Goal: Use online tool/utility: Utilize a website feature to perform a specific function

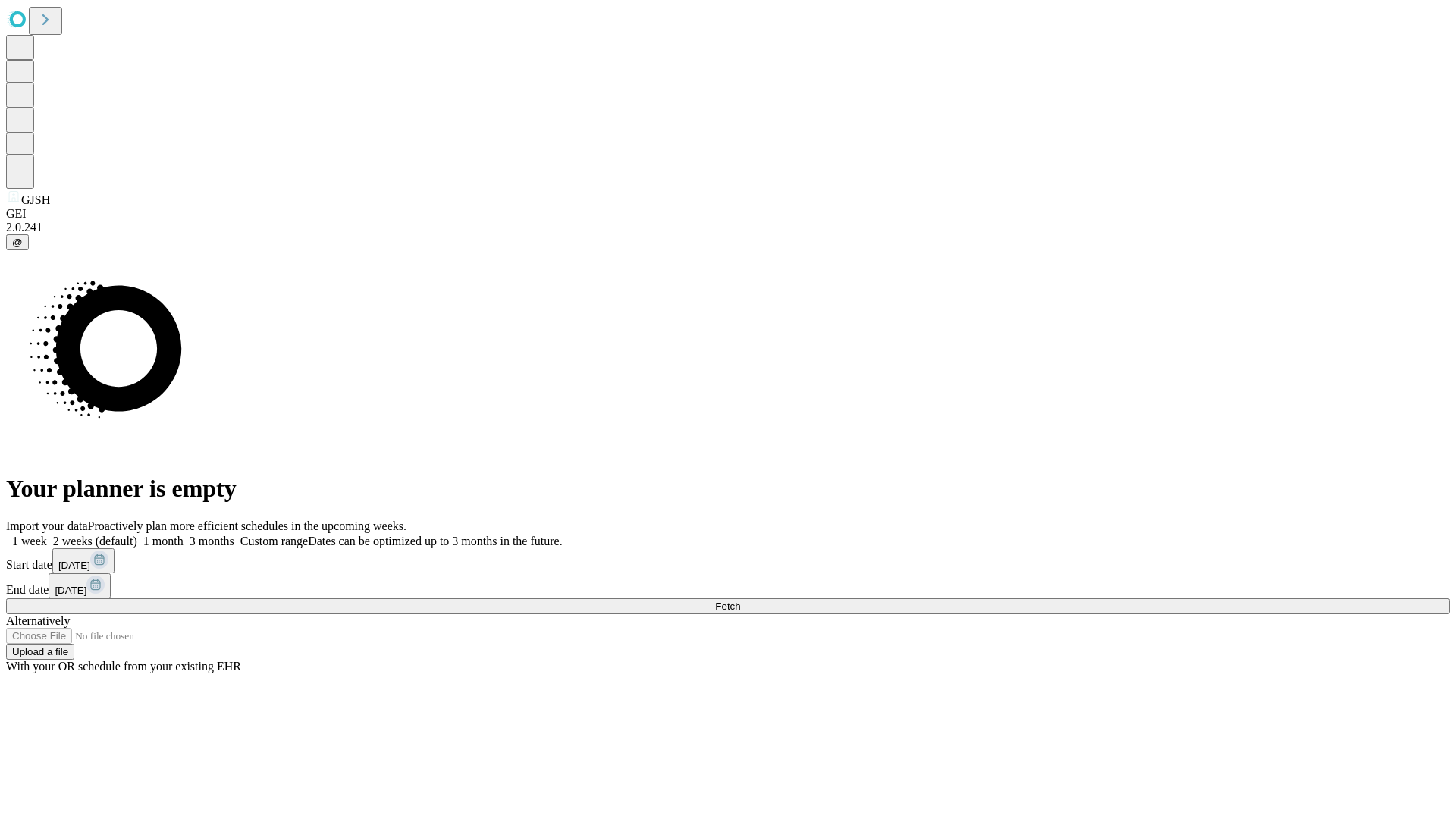
click at [740, 601] on span "Fetch" at bounding box center [727, 606] width 25 height 11
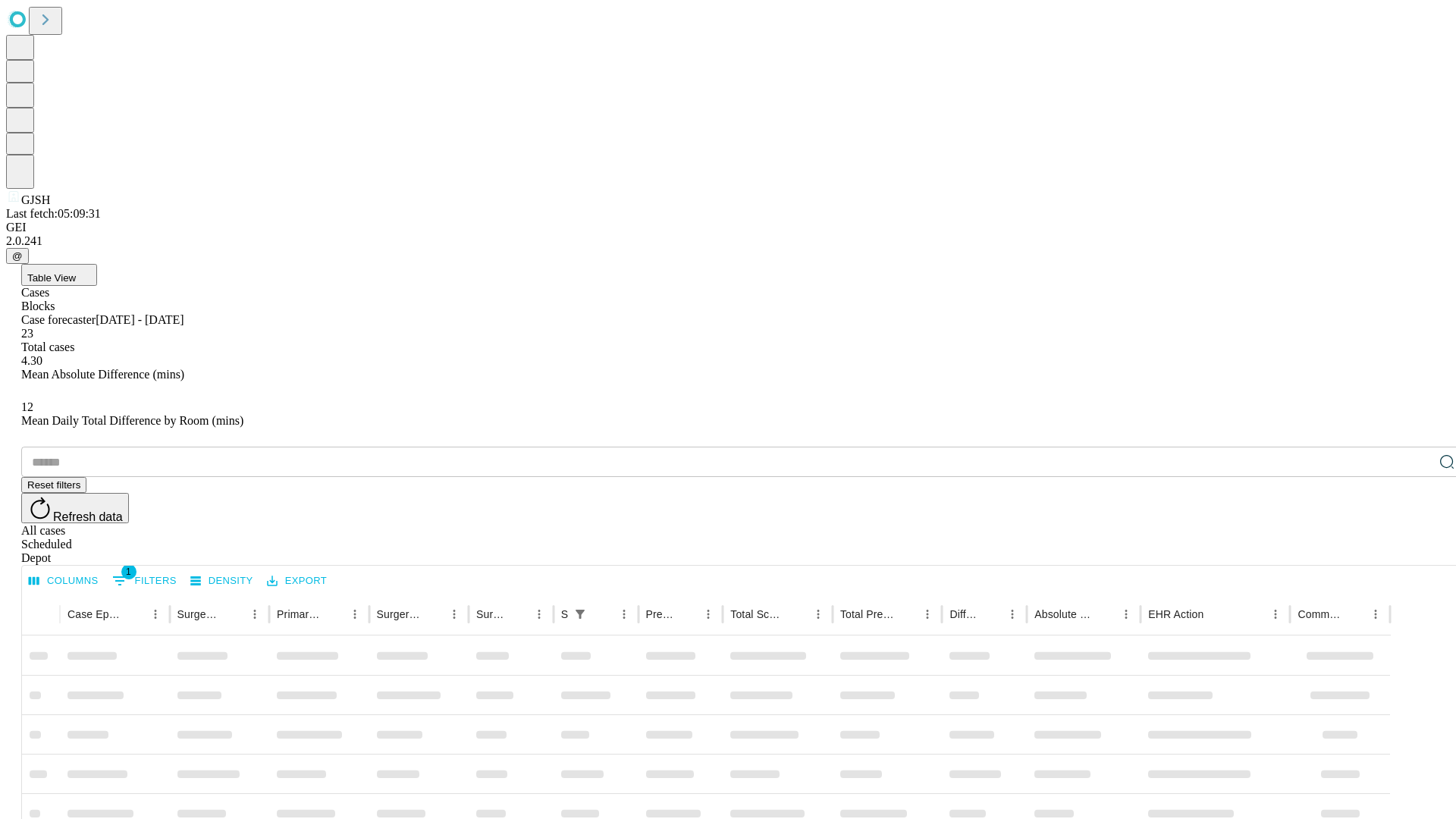
click at [76, 272] on span "Table View" at bounding box center [51, 278] width 49 height 11
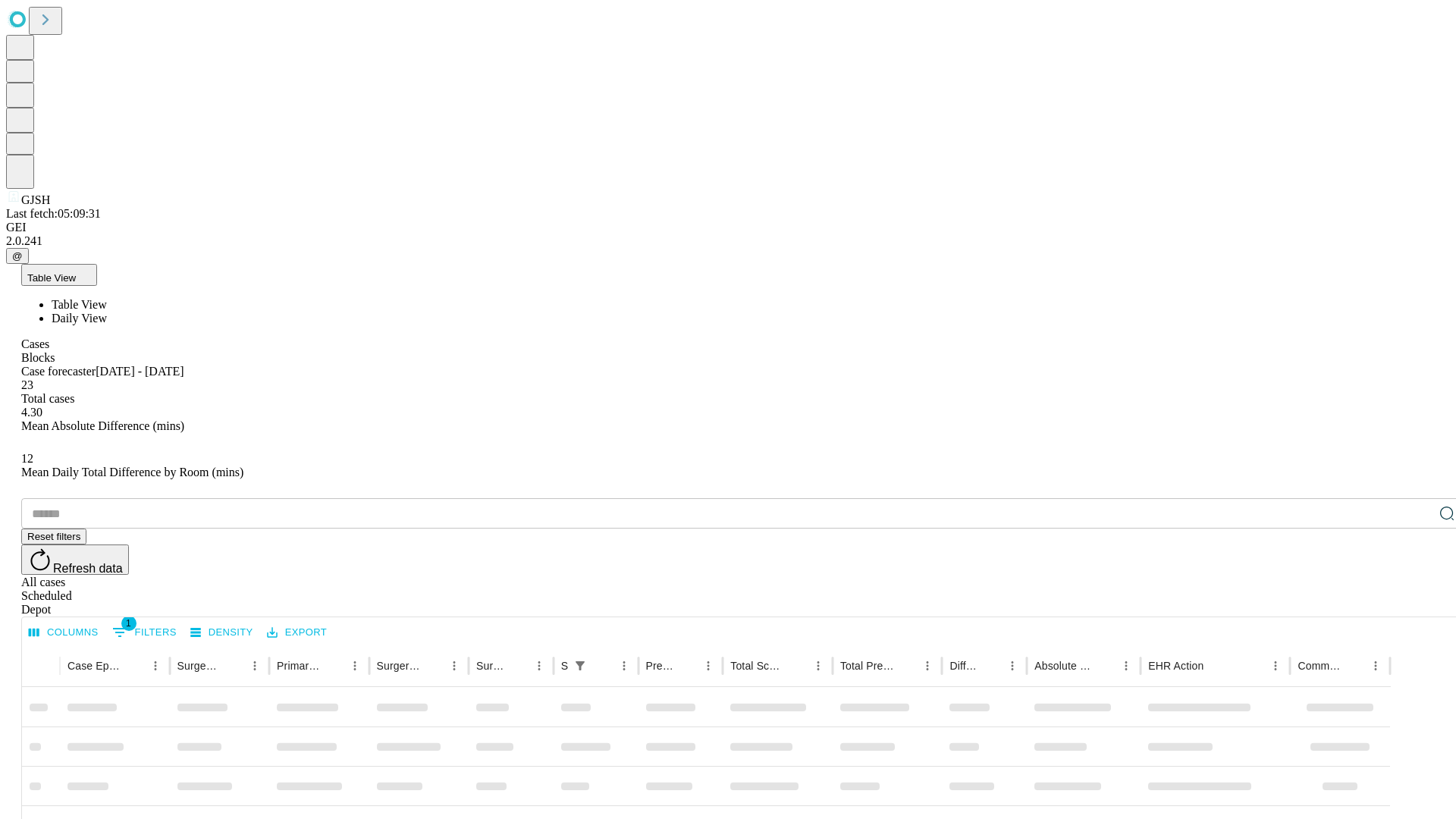
click at [107, 311] on span "Daily View" at bounding box center [79, 318] width 55 height 13
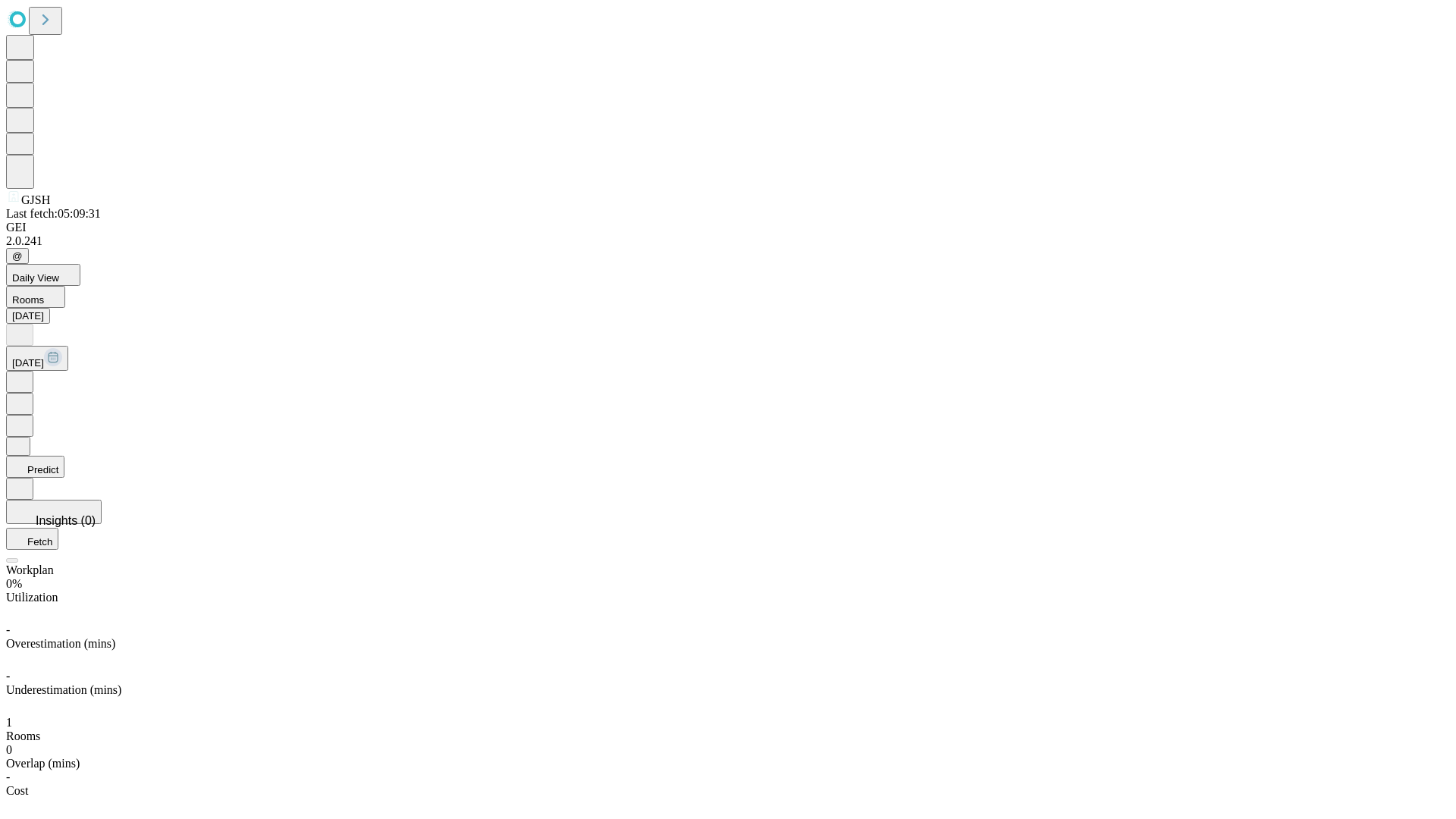
click at [64, 456] on button "Predict" at bounding box center [35, 466] width 59 height 22
